Goal: Communication & Community: Answer question/provide support

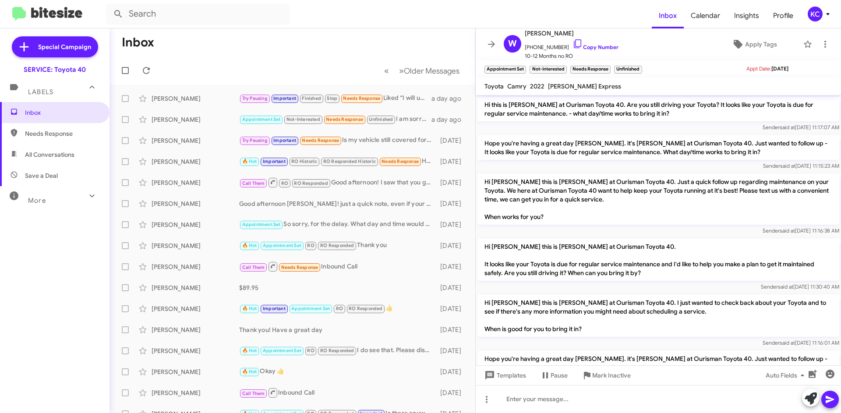
scroll to position [561, 0]
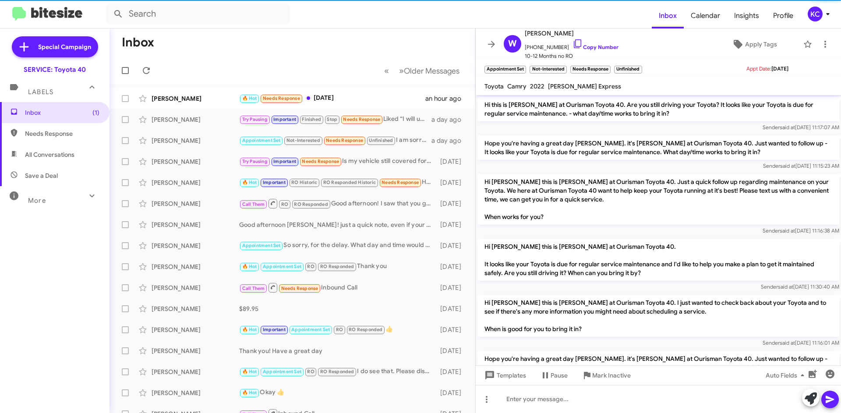
scroll to position [578, 0]
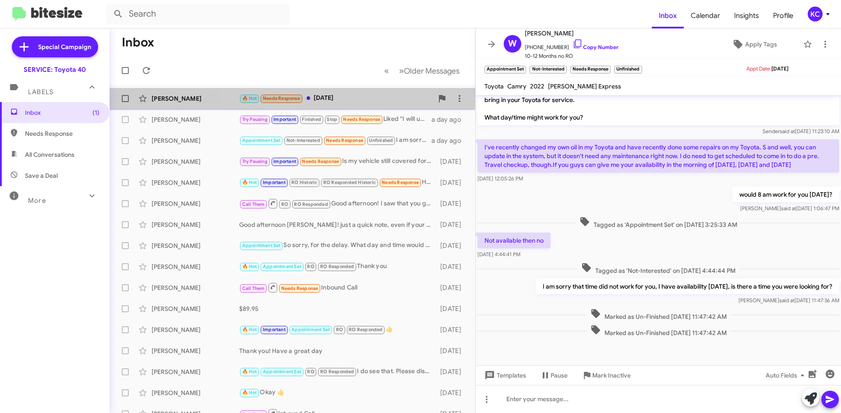
click at [374, 98] on div "🔥 Hot Needs Response This Tuesday" at bounding box center [336, 98] width 194 height 10
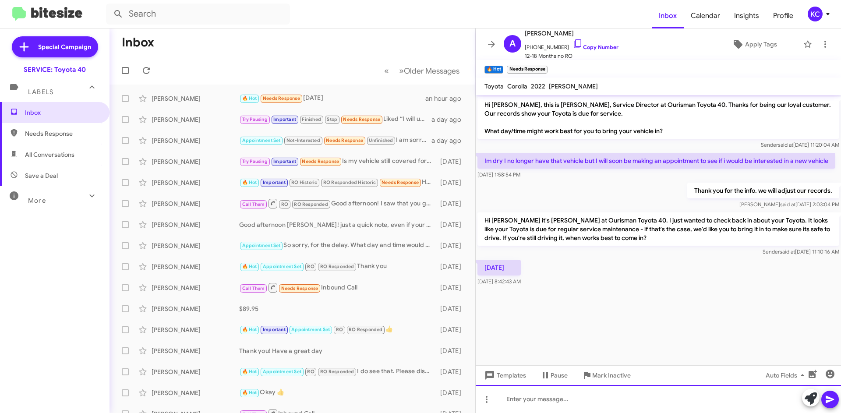
click at [578, 408] on div at bounding box center [658, 399] width 365 height 28
click at [831, 397] on icon at bounding box center [830, 399] width 11 height 11
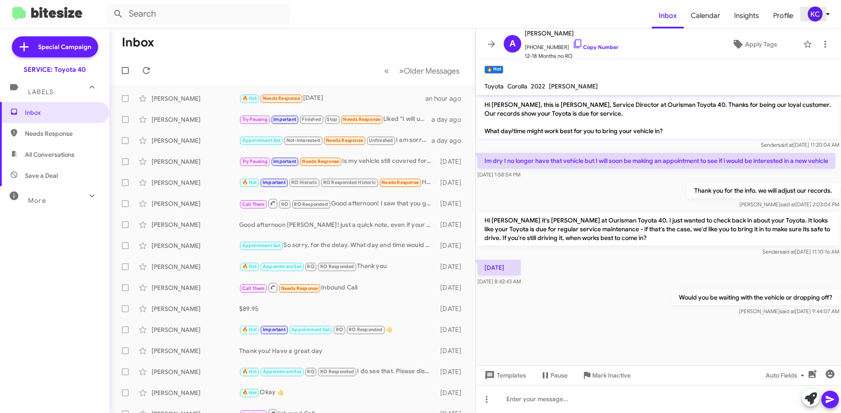
click at [816, 8] on div "KC" at bounding box center [815, 14] width 15 height 15
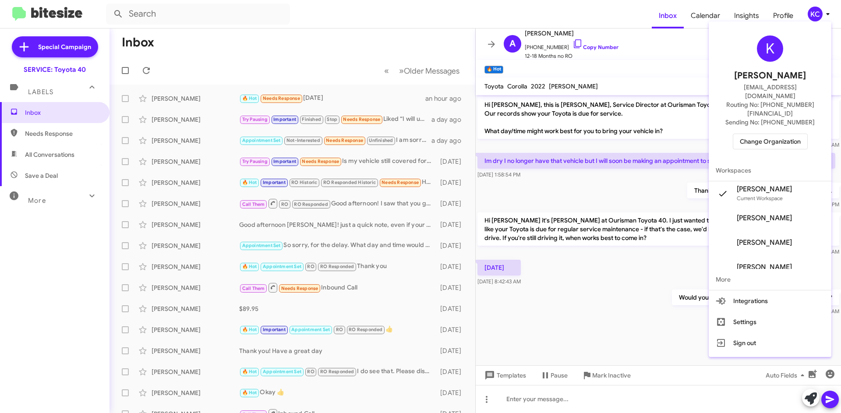
click at [783, 134] on span "Change Organization" at bounding box center [770, 141] width 61 height 15
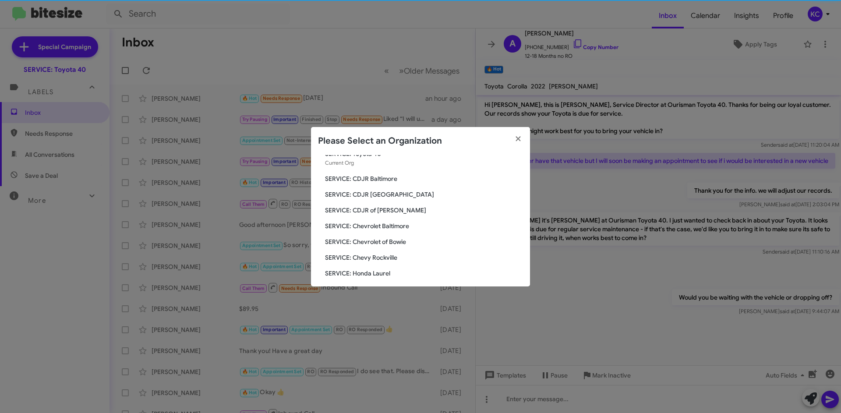
scroll to position [44, 0]
click at [394, 276] on span "SERVICE: Hyundai of Bowie" at bounding box center [424, 275] width 198 height 9
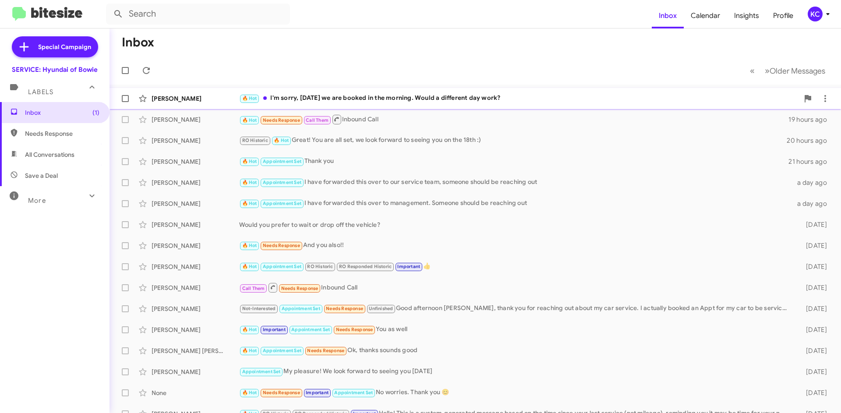
click at [384, 96] on div "🔥 Hot I'm sorry, this Saturday we are booked in the morning. Would a different …" at bounding box center [519, 98] width 560 height 10
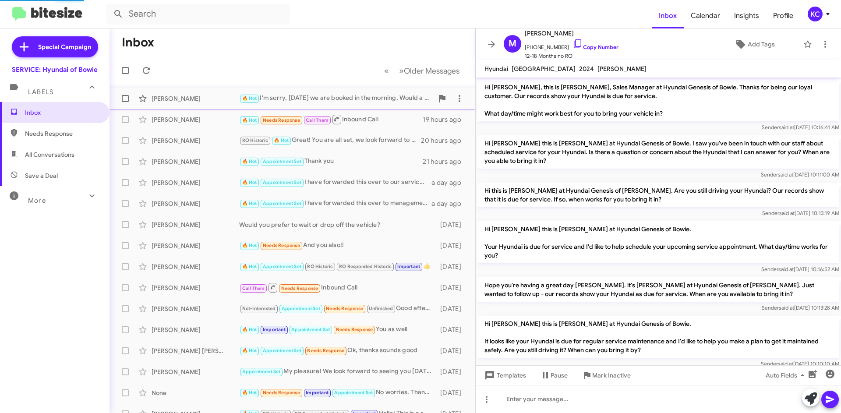
scroll to position [155, 0]
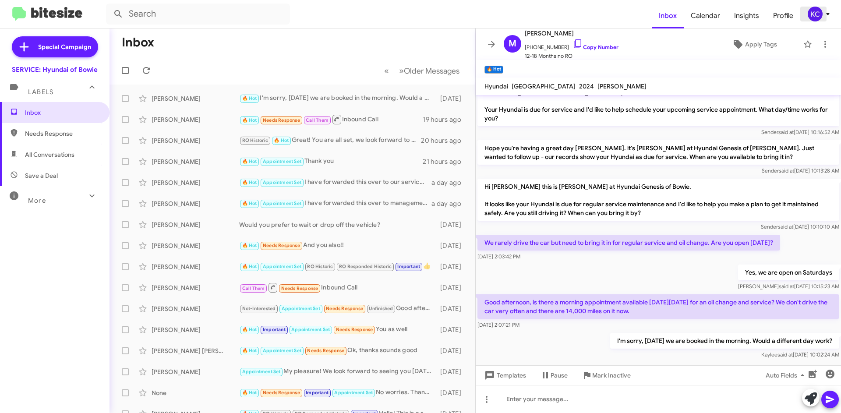
click at [816, 14] on div "KC" at bounding box center [815, 14] width 15 height 15
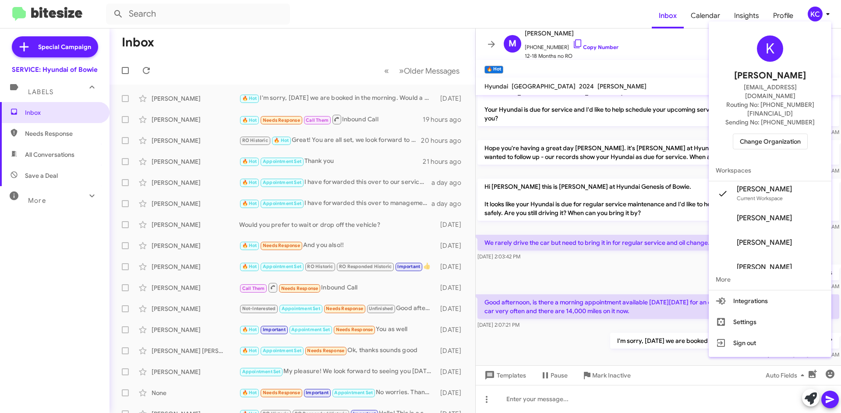
click at [793, 134] on span "Change Organization" at bounding box center [770, 141] width 61 height 15
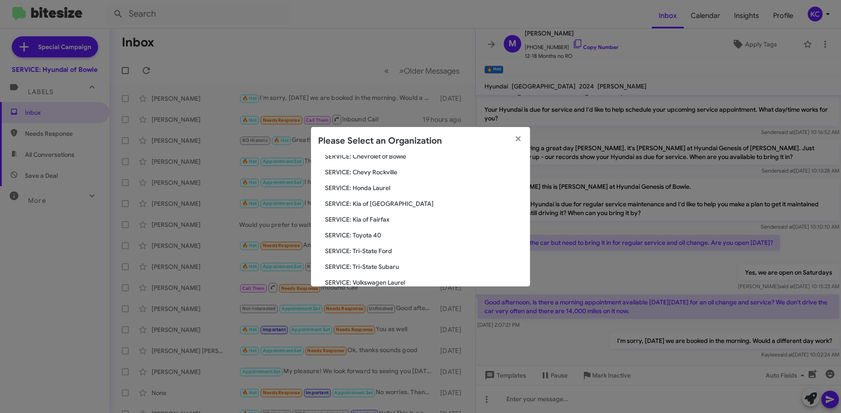
scroll to position [131, 0]
click at [386, 205] on span "SERVICE: Kia of Fairfax" at bounding box center [424, 203] width 198 height 9
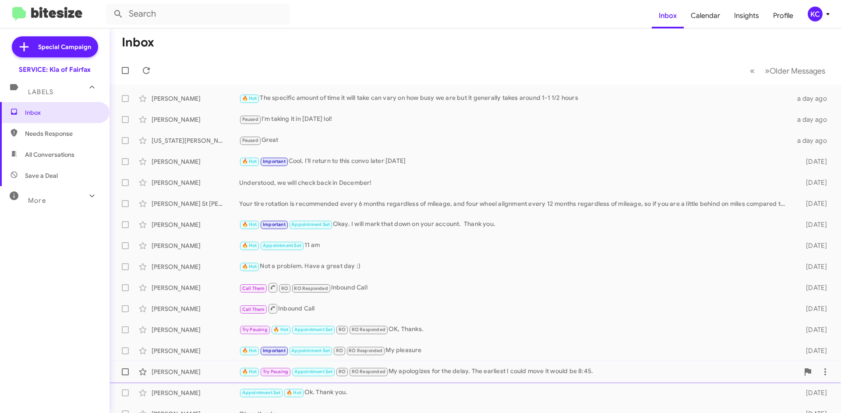
click at [609, 377] on div "[PERSON_NAME] 🔥 Hot Try Pausing Appointment Set RO RO Responded My apologizes f…" at bounding box center [476, 372] width 718 height 18
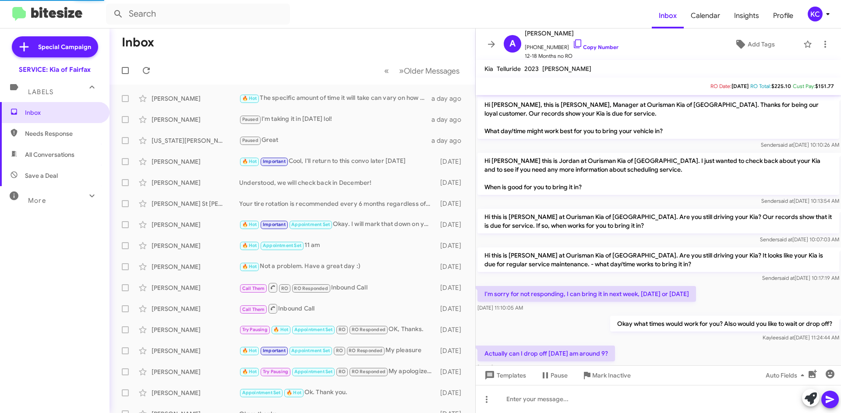
scroll to position [271, 0]
